Goal: Task Accomplishment & Management: Manage account settings

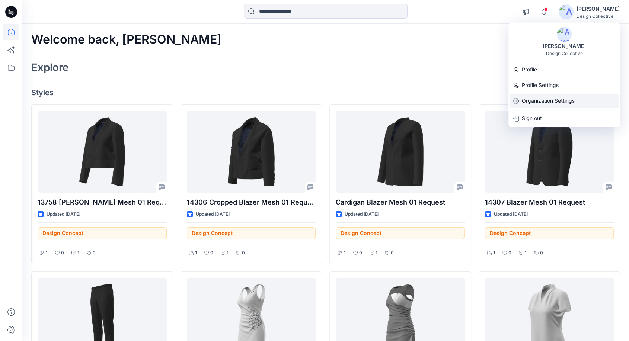
click at [547, 102] on p "Organization Settings" at bounding box center [548, 101] width 53 height 14
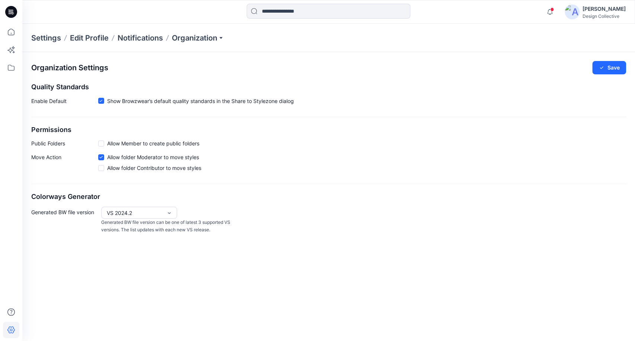
click at [202, 31] on div "Settings Edit Profile Notifications Organization" at bounding box center [328, 38] width 613 height 28
click at [204, 38] on p "Organization" at bounding box center [198, 38] width 52 height 10
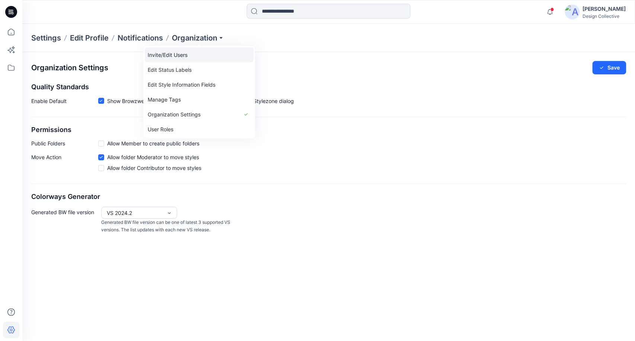
click at [177, 58] on link "Invite/Edit Users" at bounding box center [199, 55] width 109 height 15
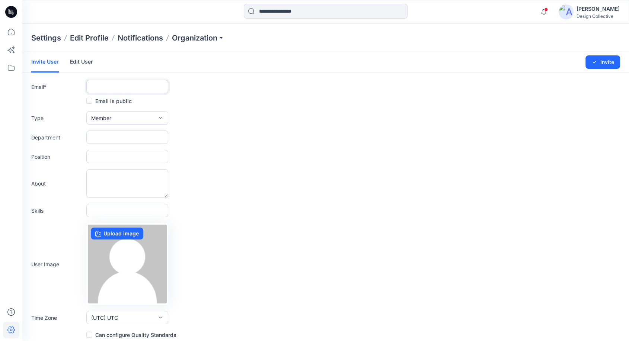
click at [147, 86] on input "text" at bounding box center [127, 86] width 82 height 13
click at [150, 70] on div "Invite User Edit User Changes Saved Invite" at bounding box center [325, 62] width 607 height 20
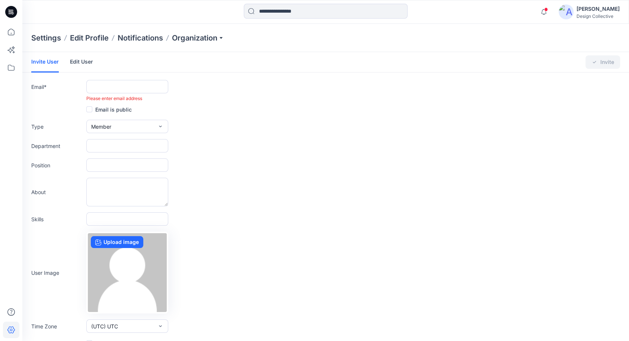
click at [87, 57] on link "Edit User" at bounding box center [81, 61] width 23 height 19
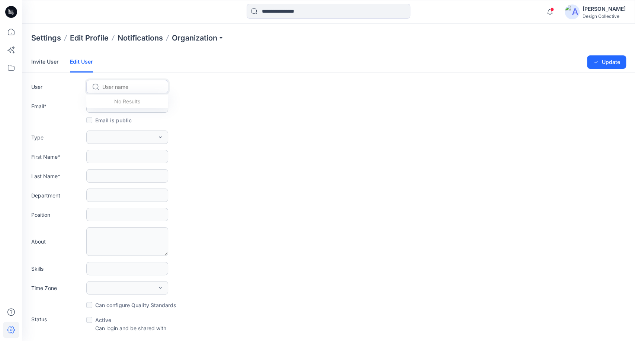
click at [116, 90] on div at bounding box center [131, 86] width 59 height 9
type input "***"
drag, startPoint x: 262, startPoint y: 37, endPoint x: 268, endPoint y: 38, distance: 6.0
click at [263, 36] on div "Settings Edit Profile Notifications Organization" at bounding box center [328, 38] width 613 height 28
click at [580, 12] on img at bounding box center [572, 11] width 15 height 15
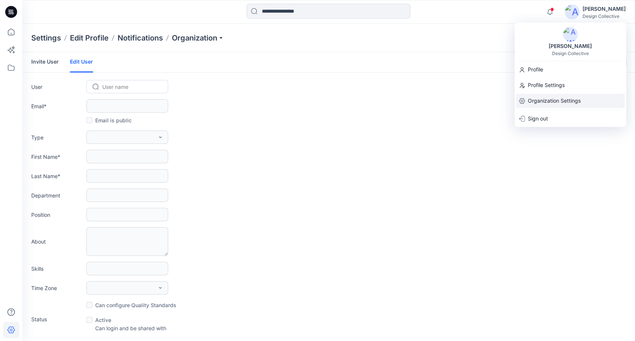
click at [551, 102] on p "Organization Settings" at bounding box center [554, 101] width 53 height 14
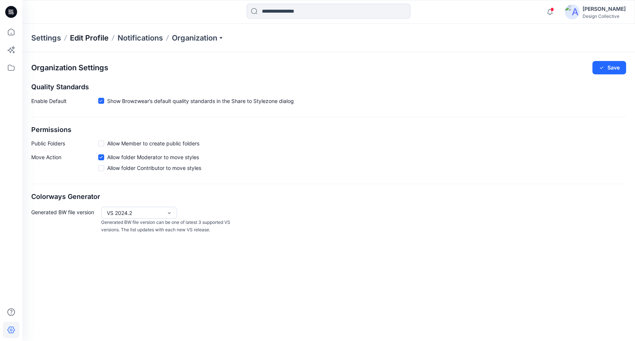
click at [93, 38] on p "Edit Profile" at bounding box center [89, 38] width 39 height 10
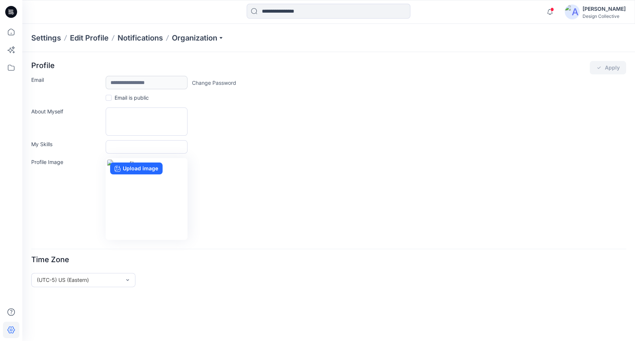
click at [598, 10] on div "[PERSON_NAME]" at bounding box center [604, 8] width 43 height 9
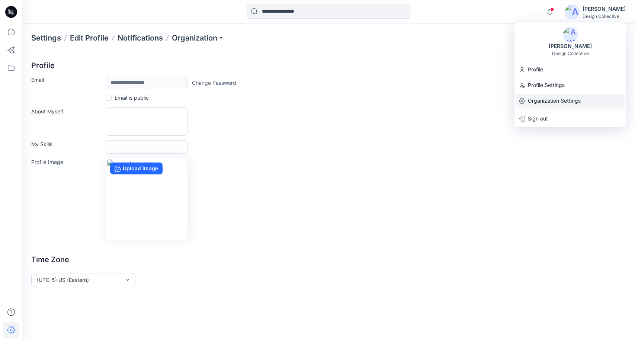
click at [538, 100] on p "Organization Settings" at bounding box center [554, 101] width 53 height 14
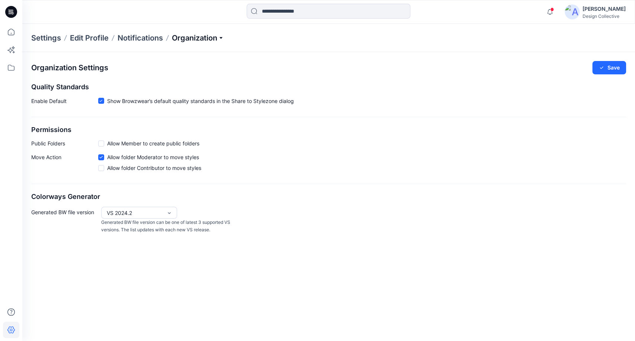
click at [223, 38] on p "Organization" at bounding box center [198, 38] width 52 height 10
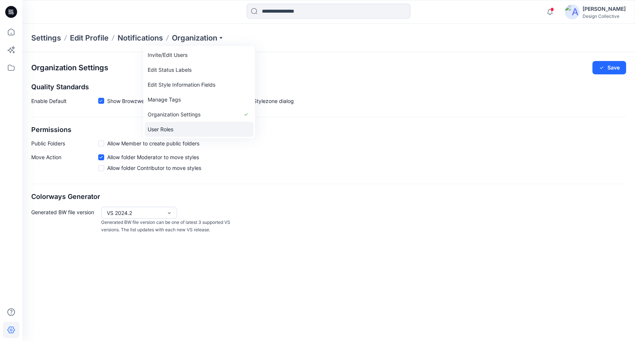
click at [179, 126] on link "User Roles" at bounding box center [199, 129] width 109 height 15
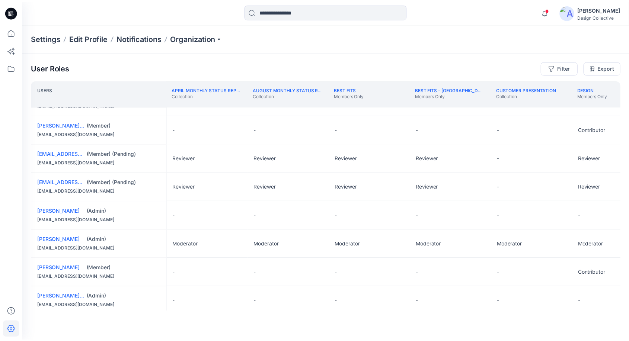
scroll to position [220, 0]
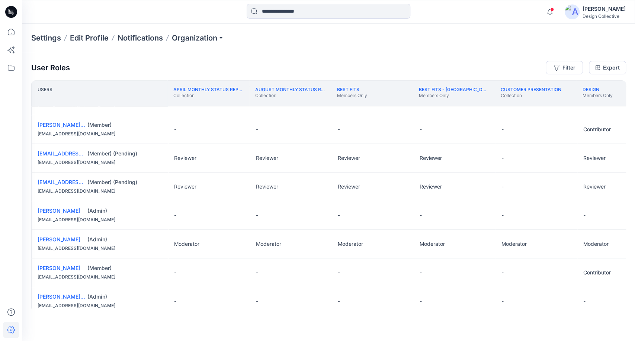
click at [574, 14] on img at bounding box center [572, 11] width 15 height 15
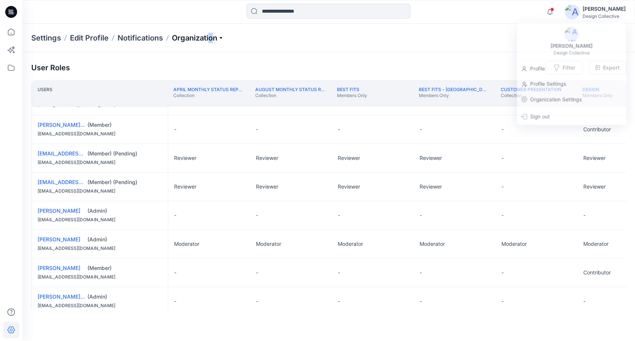
click at [212, 37] on p "Organization" at bounding box center [198, 38] width 52 height 10
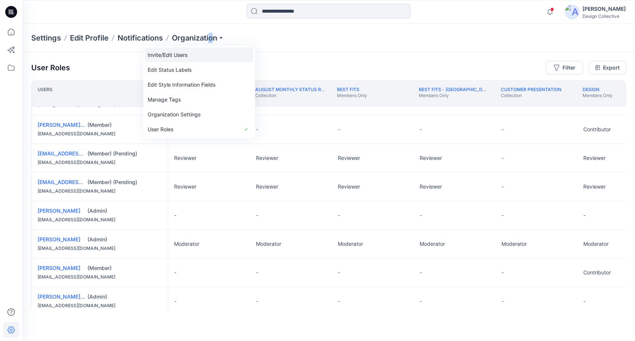
click at [197, 60] on link "Invite/Edit Users" at bounding box center [199, 55] width 109 height 15
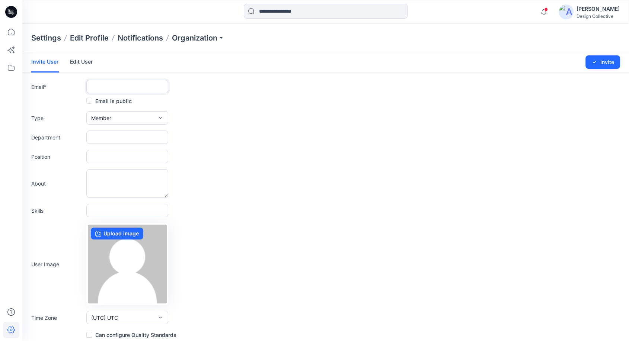
click at [125, 88] on input "text" at bounding box center [127, 86] width 82 height 13
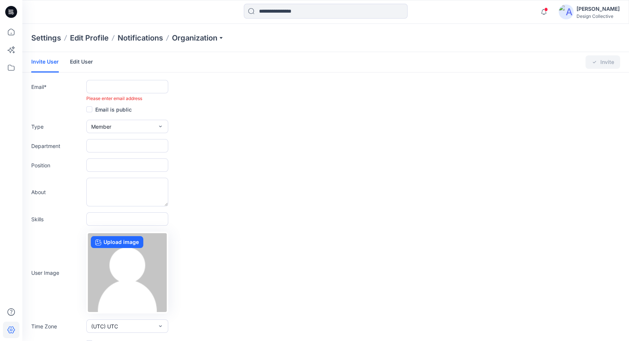
click at [80, 61] on link "Edit User" at bounding box center [81, 61] width 23 height 19
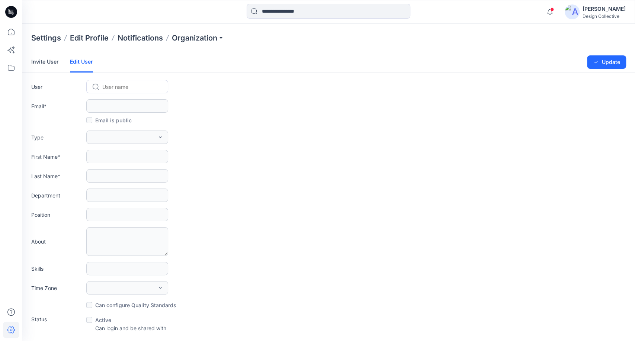
click at [102, 86] on input "text" at bounding box center [102, 87] width 1 height 8
type input "*"
drag, startPoint x: 256, startPoint y: 82, endPoint x: 257, endPoint y: 94, distance: 12.7
click at [256, 82] on div "User Use Up and Down to choose options, press Enter to select the currently foc…" at bounding box center [328, 86] width 595 height 13
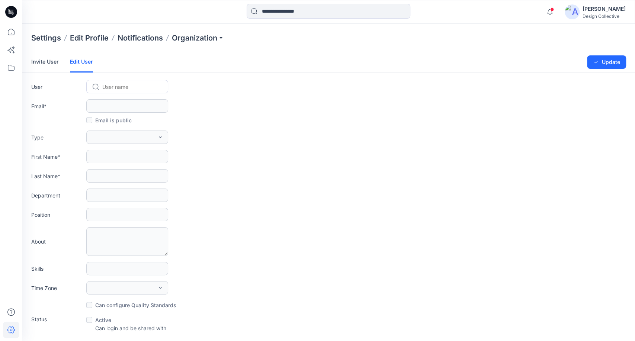
click at [117, 87] on div at bounding box center [131, 86] width 59 height 9
drag, startPoint x: 183, startPoint y: 115, endPoint x: 150, endPoint y: 117, distance: 33.6
click at [179, 115] on form "Invite User Edit User Changes Saved Update User User name Email * Email is publ…" at bounding box center [328, 192] width 613 height 280
click at [299, 93] on div "User User name" at bounding box center [328, 86] width 595 height 13
click at [54, 64] on link "Invite User" at bounding box center [45, 61] width 28 height 19
